Goal: Task Accomplishment & Management: Use online tool/utility

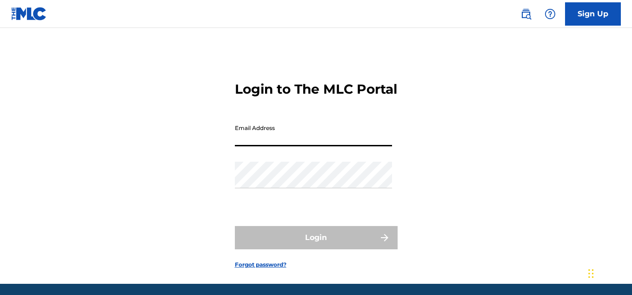
click at [304, 146] on input "Email Address" at bounding box center [313, 133] width 157 height 27
click at [240, 221] on form "Login to The MLC Portal Email Address Password Login Forgot password?" at bounding box center [316, 167] width 163 height 232
click at [328, 146] on input "Email Address" at bounding box center [313, 133] width 157 height 27
type input "[EMAIL_ADDRESS][DOMAIN_NAME]"
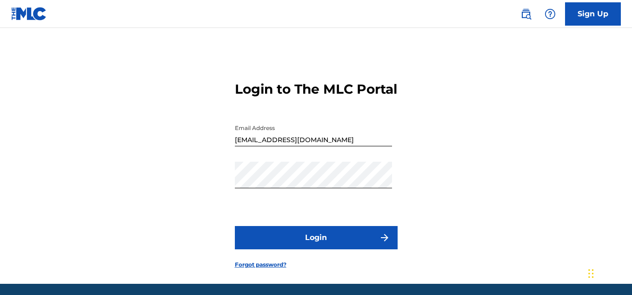
click at [252, 249] on button "Login" at bounding box center [316, 237] width 163 height 23
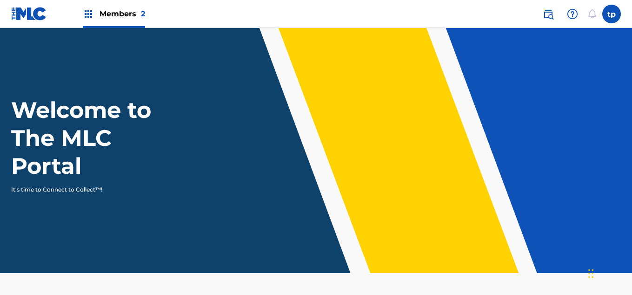
click at [134, 7] on div "Members 2" at bounding box center [114, 13] width 62 height 27
click at [121, 2] on div "Members 2" at bounding box center [114, 13] width 62 height 27
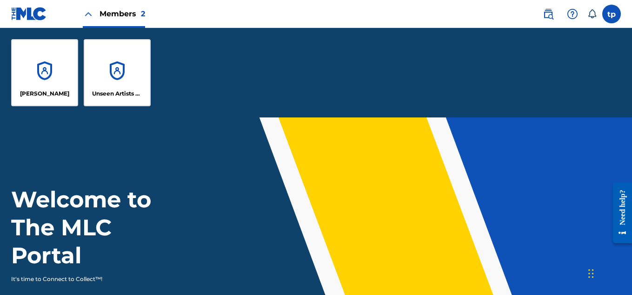
click at [57, 54] on div "[PERSON_NAME]" at bounding box center [44, 72] width 67 height 67
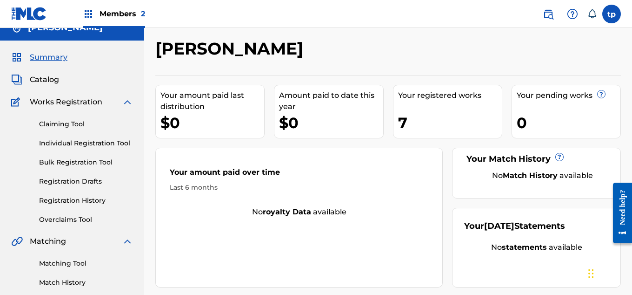
scroll to position [13, 0]
drag, startPoint x: 59, startPoint y: 118, endPoint x: 55, endPoint y: 121, distance: 4.9
click at [55, 121] on div "Claiming Tool Individual Registration Tool Bulk Registration Tool Registration …" at bounding box center [72, 165] width 122 height 117
click at [55, 121] on link "Claiming Tool" at bounding box center [86, 124] width 94 height 10
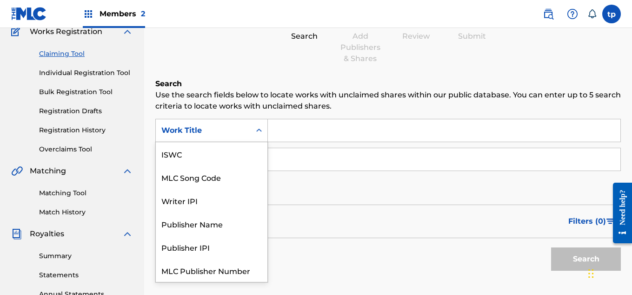
scroll to position [23, 0]
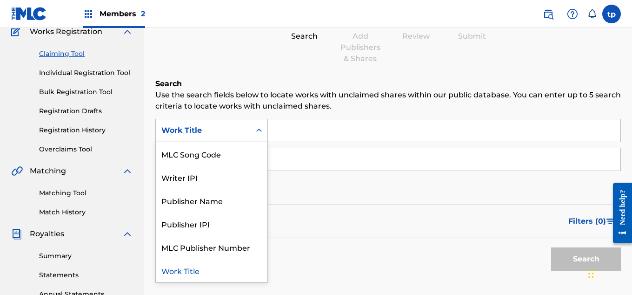
click at [241, 137] on div "Work Title" at bounding box center [203, 130] width 95 height 18
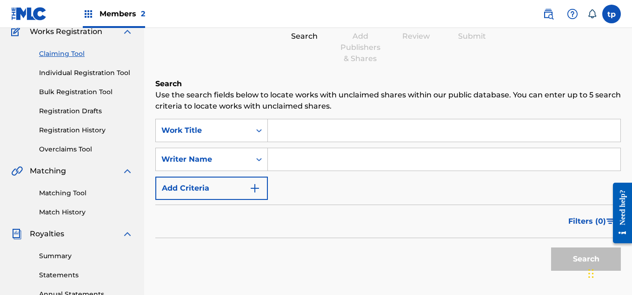
click at [325, 135] on input "Search Form" at bounding box center [444, 130] width 353 height 22
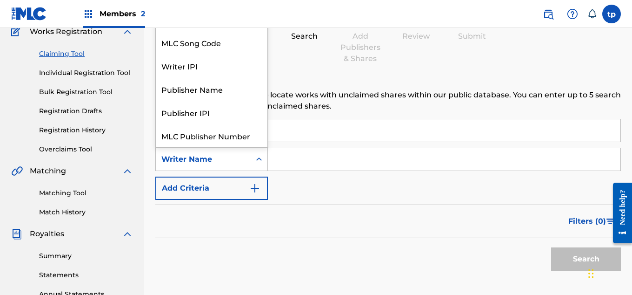
click at [234, 166] on div "Writer Name" at bounding box center [203, 159] width 95 height 18
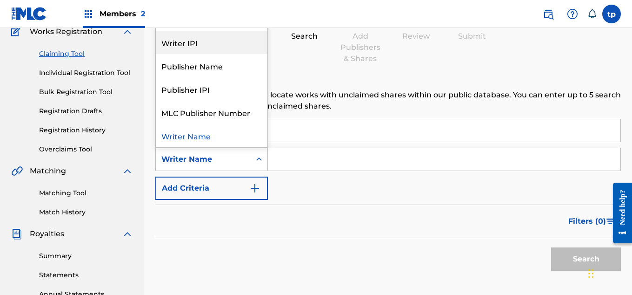
scroll to position [0, 0]
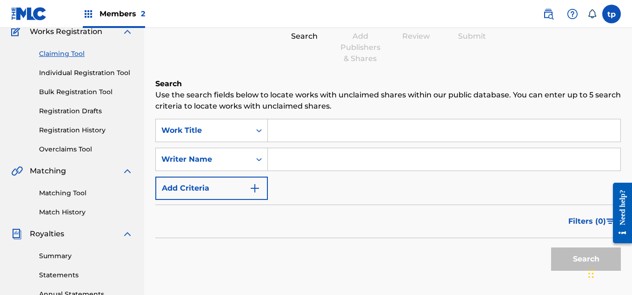
click at [234, 152] on div "Writer Name" at bounding box center [203, 159] width 95 height 18
click at [251, 185] on img "Search Form" at bounding box center [254, 187] width 11 height 11
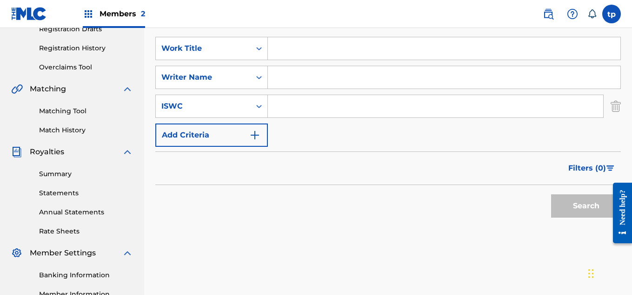
scroll to position [166, 0]
click at [619, 101] on img "Search Form" at bounding box center [616, 105] width 10 height 23
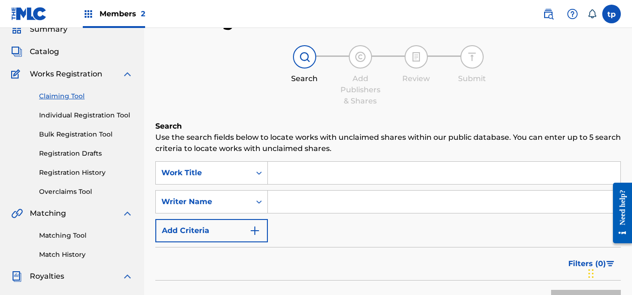
scroll to position [40, 0]
click at [81, 121] on div "Claiming Tool Individual Registration Tool Bulk Registration Tool Registration …" at bounding box center [72, 138] width 122 height 117
click at [85, 119] on link "Individual Registration Tool" at bounding box center [86, 116] width 94 height 10
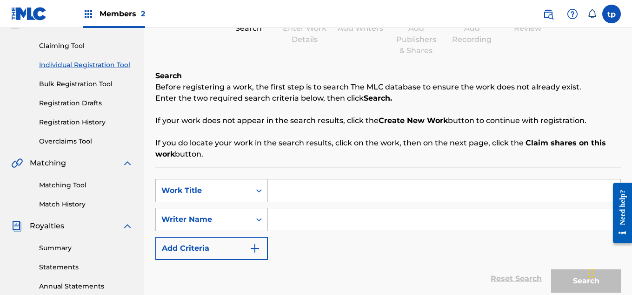
scroll to position [91, 0]
click at [82, 85] on link "Bulk Registration Tool" at bounding box center [86, 85] width 94 height 10
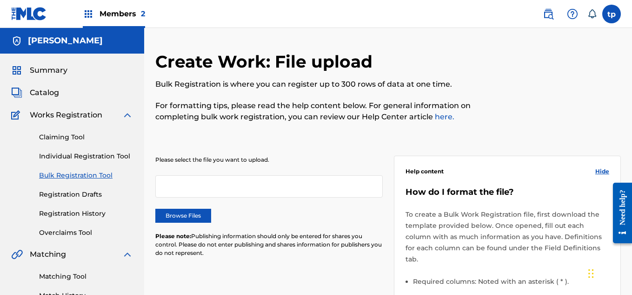
scroll to position [53, 0]
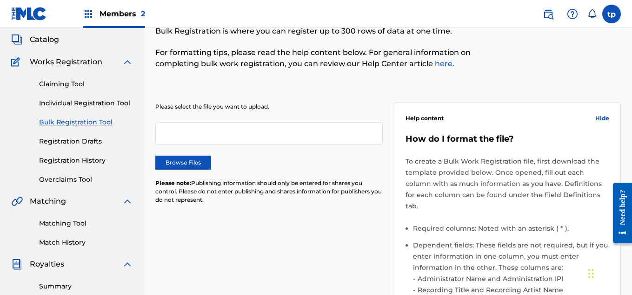
click at [245, 141] on div at bounding box center [269, 133] width 228 height 22
click at [215, 128] on div at bounding box center [269, 133] width 228 height 22
click at [184, 122] on div at bounding box center [269, 133] width 228 height 22
click at [90, 138] on link "Registration Drafts" at bounding box center [86, 141] width 94 height 10
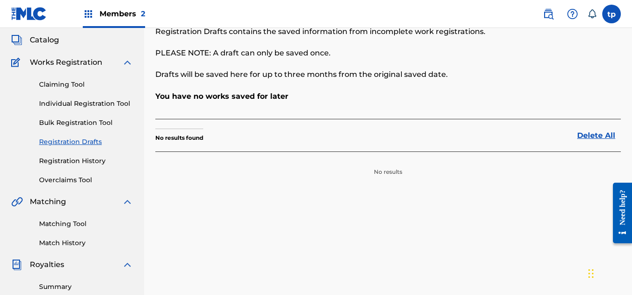
scroll to position [47, 0]
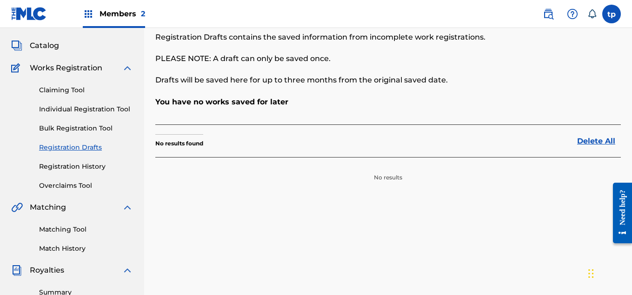
click at [76, 226] on link "Matching Tool" at bounding box center [86, 229] width 94 height 10
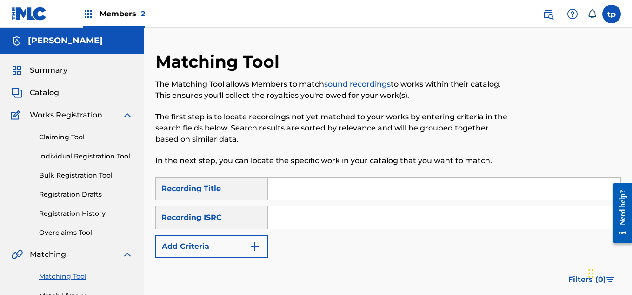
scroll to position [54, 0]
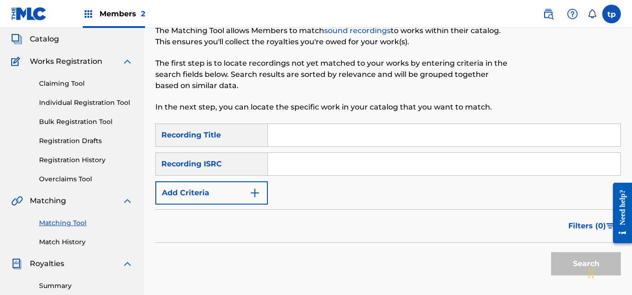
click at [299, 127] on input "Search Form" at bounding box center [444, 135] width 353 height 22
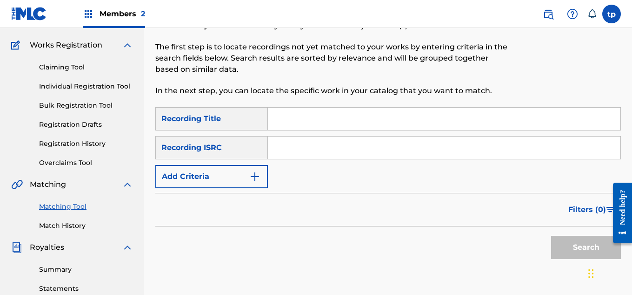
click at [297, 138] on input "Search Form" at bounding box center [444, 147] width 353 height 22
click at [281, 207] on div "Filters ( 0 )" at bounding box center [388, 209] width 466 height 33
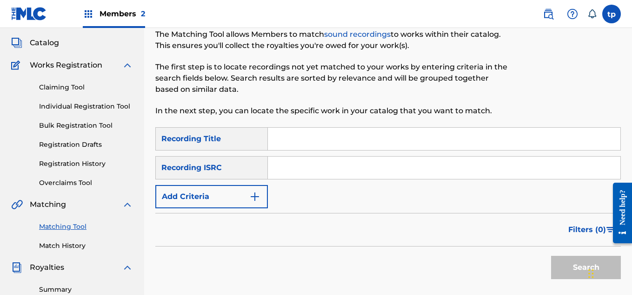
scroll to position [49, 0]
click at [351, 140] on input "Search Form" at bounding box center [444, 139] width 353 height 22
type input "MONTAGEM BRAVO - Slowed"
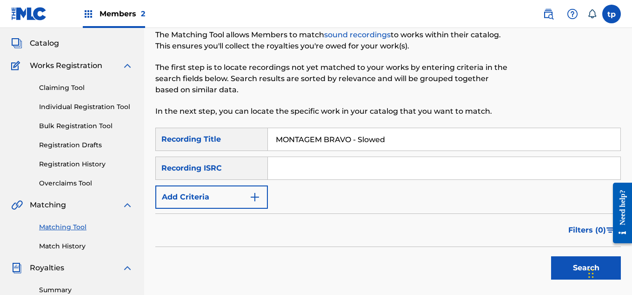
click at [565, 261] on button "Search" at bounding box center [586, 267] width 70 height 23
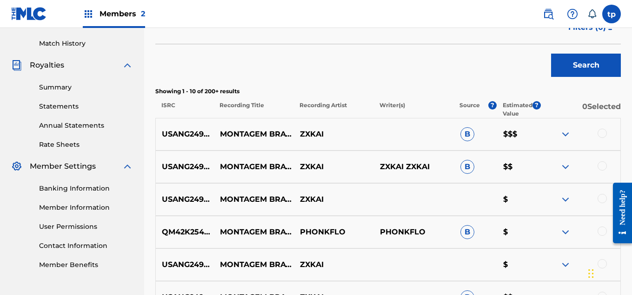
scroll to position [257, 0]
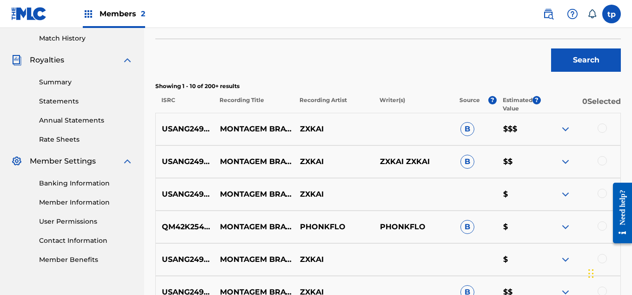
click at [565, 128] on img at bounding box center [565, 128] width 11 height 11
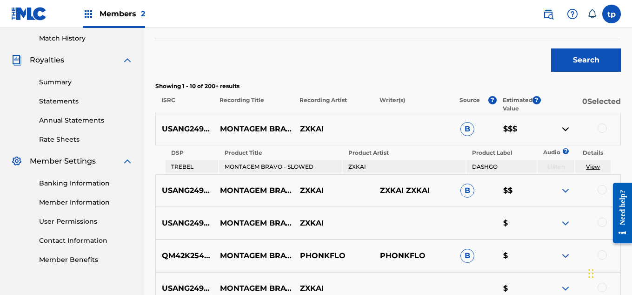
click at [565, 128] on img at bounding box center [565, 128] width 11 height 11
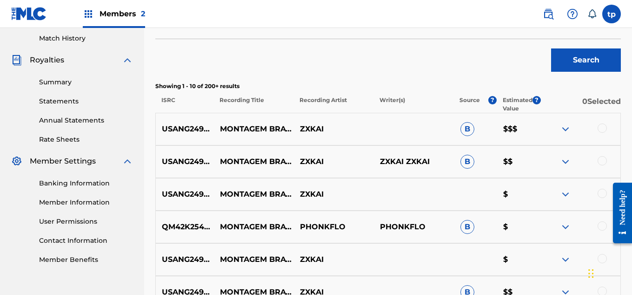
click at [566, 159] on img at bounding box center [565, 161] width 11 height 11
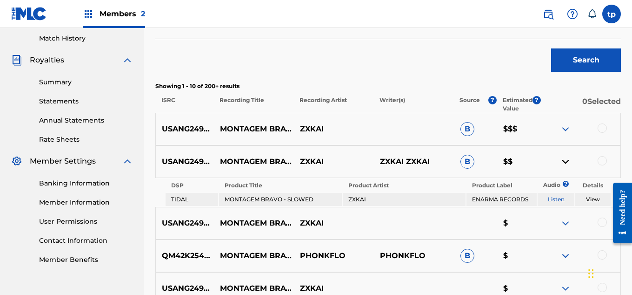
click at [566, 159] on img at bounding box center [565, 161] width 11 height 11
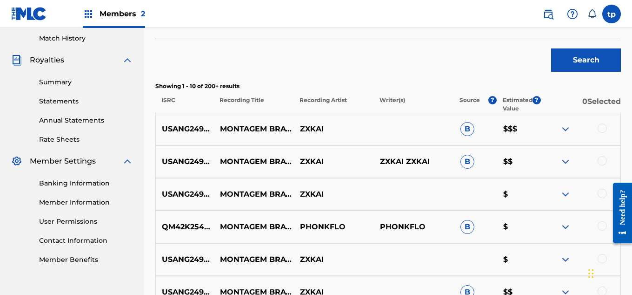
scroll to position [294, 0]
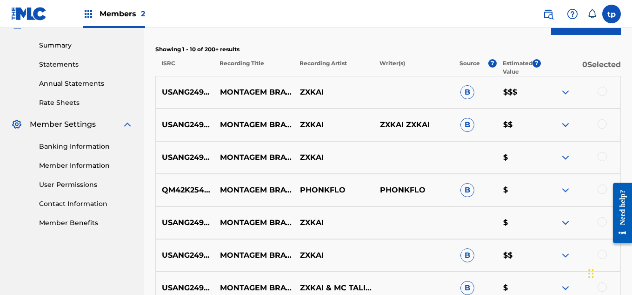
click at [566, 156] on img at bounding box center [565, 157] width 11 height 11
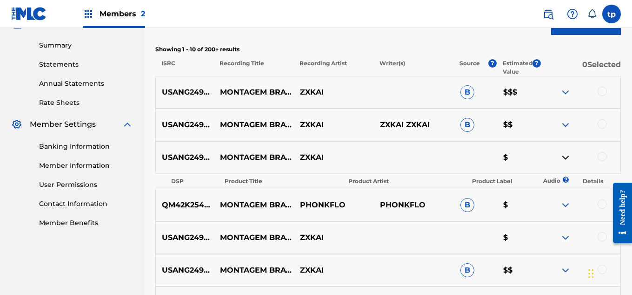
click at [566, 156] on img at bounding box center [565, 157] width 11 height 11
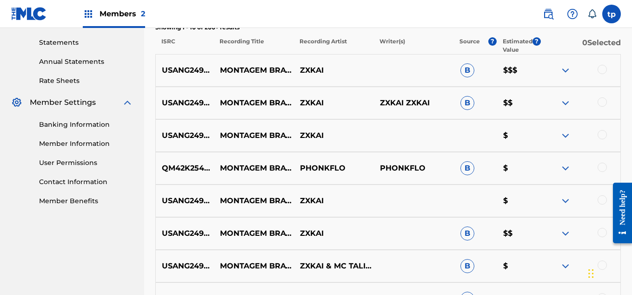
scroll to position [321, 0]
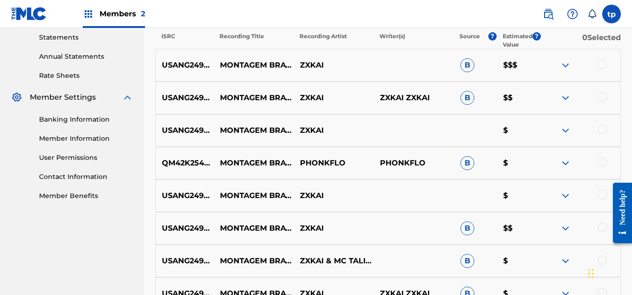
click at [568, 158] on img at bounding box center [565, 162] width 11 height 11
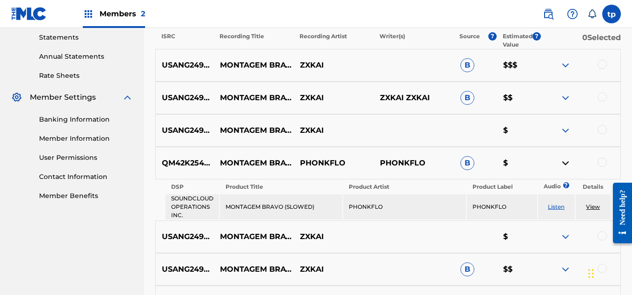
click at [568, 158] on img at bounding box center [565, 162] width 11 height 11
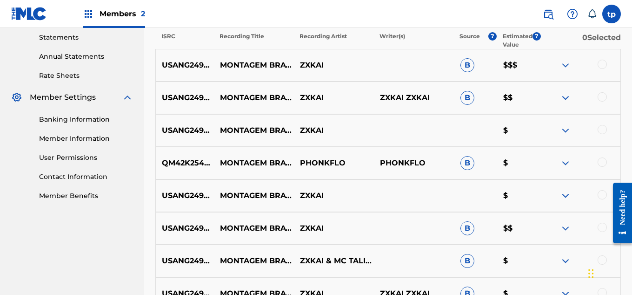
scroll to position [361, 0]
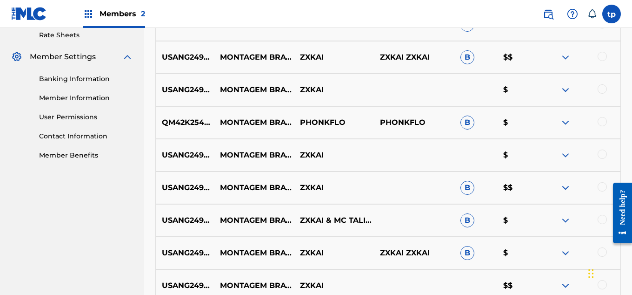
click at [604, 154] on div at bounding box center [602, 153] width 9 height 9
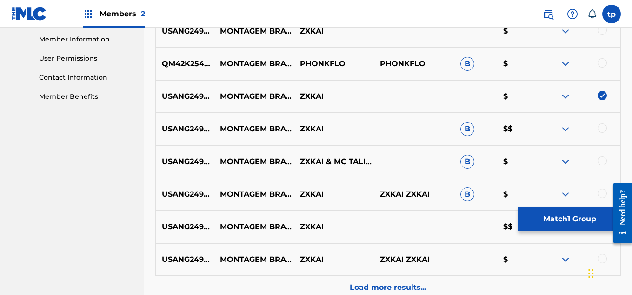
scroll to position [442, 0]
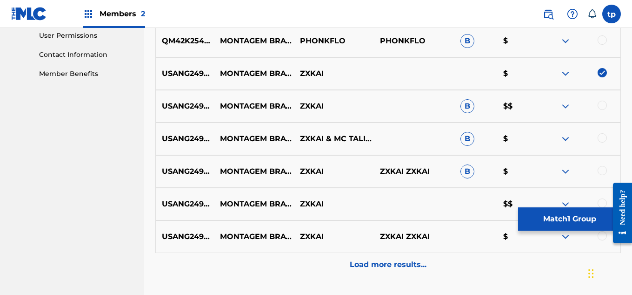
click at [563, 105] on img at bounding box center [565, 105] width 11 height 11
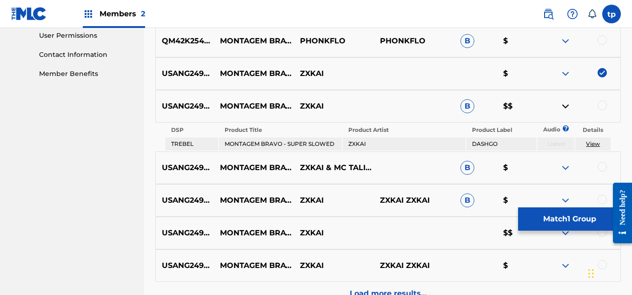
click at [603, 73] on img at bounding box center [602, 72] width 9 height 9
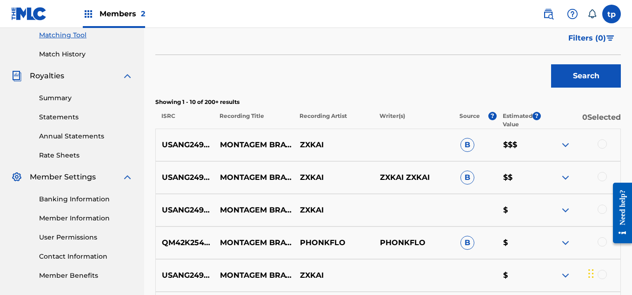
scroll to position [0, 0]
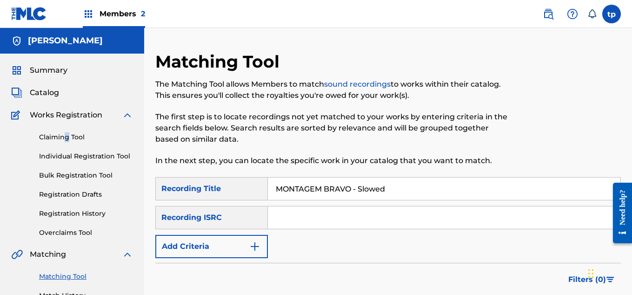
drag, startPoint x: 66, startPoint y: 145, endPoint x: 68, endPoint y: 140, distance: 6.0
click at [68, 140] on div "Claiming Tool Individual Registration Tool Bulk Registration Tool Registration …" at bounding box center [72, 179] width 122 height 117
click at [68, 140] on link "Claiming Tool" at bounding box center [86, 137] width 94 height 10
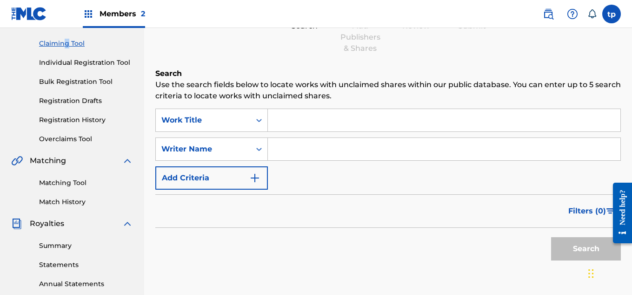
scroll to position [94, 0]
click at [347, 90] on p "Use the search fields below to locate works with unclaimed shares within our pu…" at bounding box center [388, 90] width 466 height 22
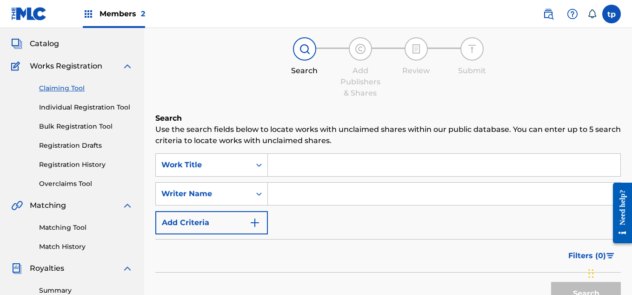
scroll to position [48, 0]
click at [323, 168] on input "Search Form" at bounding box center [444, 165] width 353 height 22
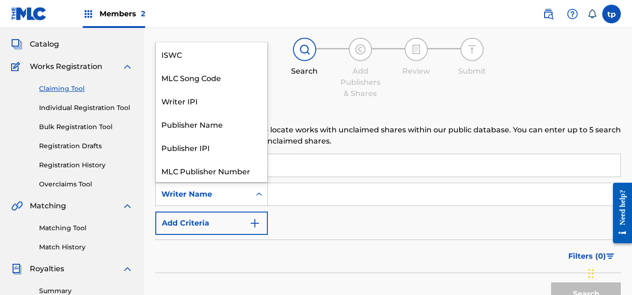
click at [246, 196] on div "Writer Name" at bounding box center [203, 194] width 95 height 18
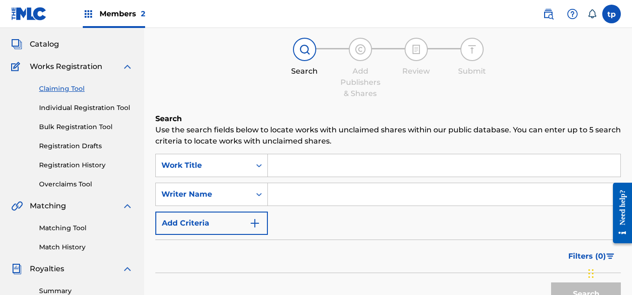
click at [315, 152] on div "Search Use the search fields below to locate works with unclaimed shares within…" at bounding box center [388, 234] width 466 height 243
click at [314, 165] on input "Search Form" at bounding box center [444, 165] width 353 height 22
click at [377, 114] on h6 "Search" at bounding box center [388, 118] width 466 height 11
